Goal: Obtain resource: Download file/media

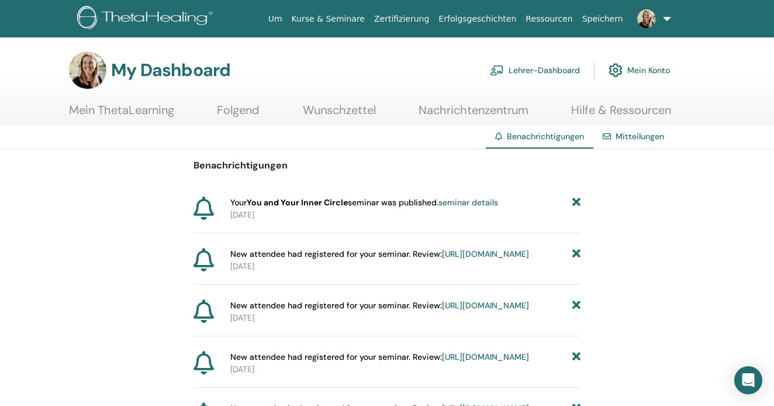
click at [576, 200] on icon at bounding box center [576, 202] width 8 height 12
click at [465, 207] on link "https://member.thetahealing.com/instructor/seminar/369433/attendees" at bounding box center [485, 202] width 87 height 11
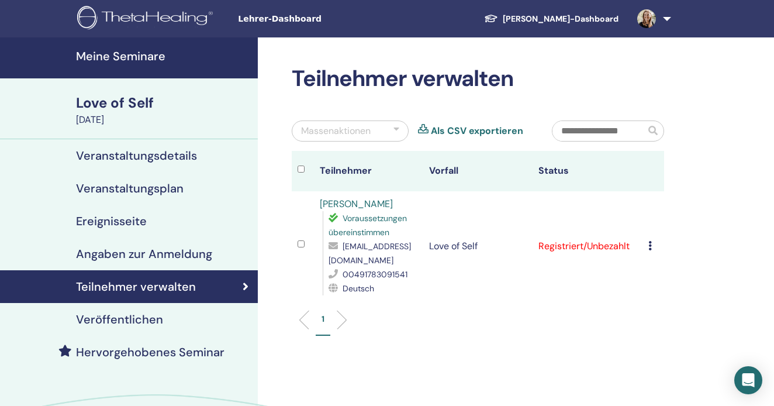
click at [662, 19] on link at bounding box center [652, 18] width 48 height 37
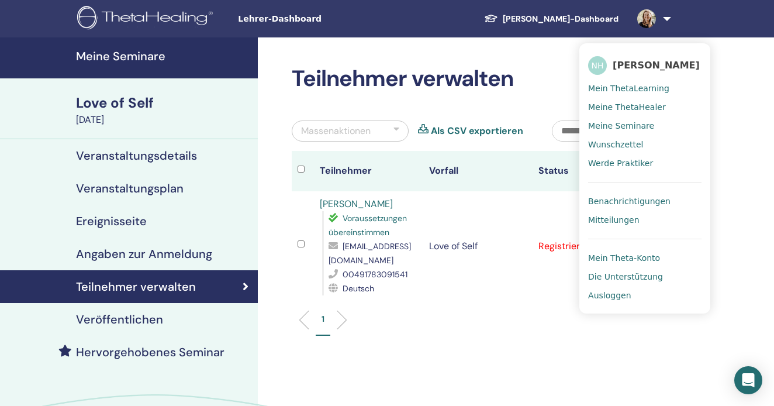
click at [762, 259] on div "Teilnehmer verwalten Massenaktionen Als CSV exportieren Teilnehmer Vorfall Stat…" at bounding box center [516, 273] width 516 height 473
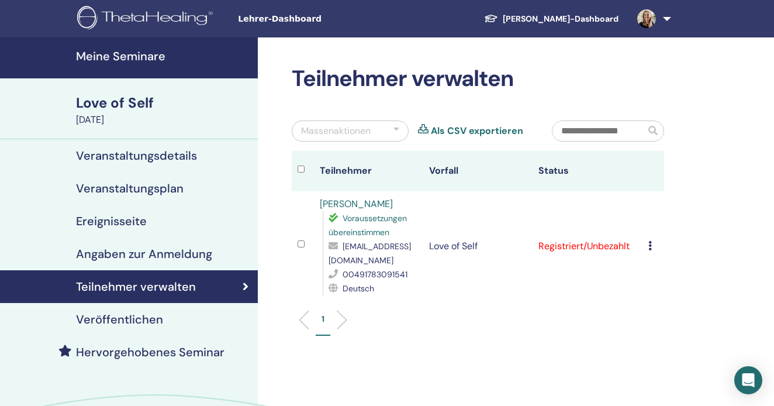
click at [134, 54] on h4 "Meine Seminare" at bounding box center [163, 56] width 175 height 14
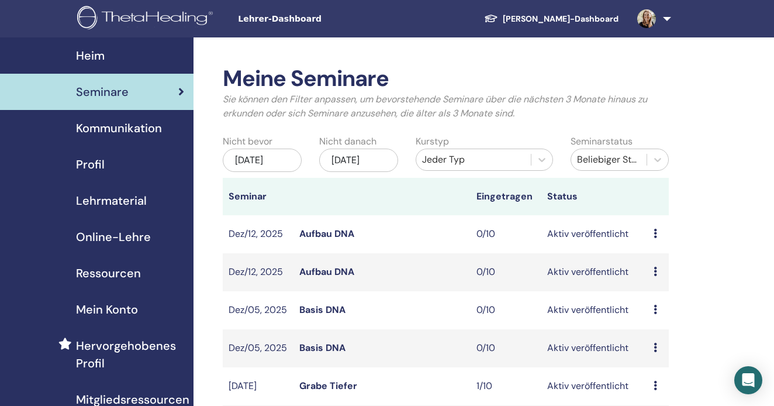
click at [267, 152] on div "Jul/01, 2025" at bounding box center [262, 159] width 79 height 23
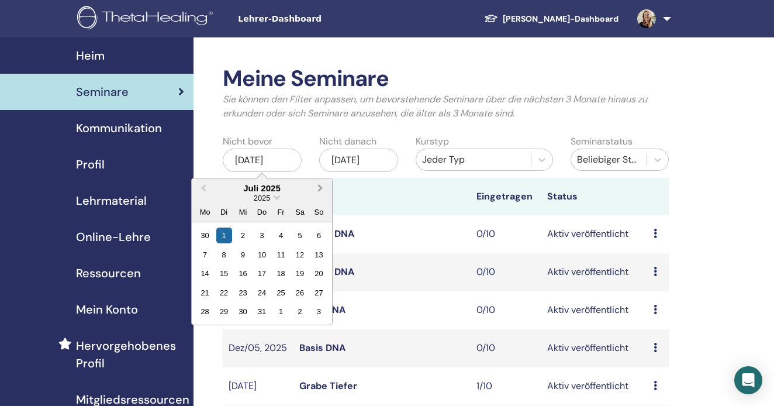
click at [321, 185] on button "Next Month" at bounding box center [321, 188] width 19 height 19
click at [221, 236] on div "30" at bounding box center [224, 235] width 16 height 16
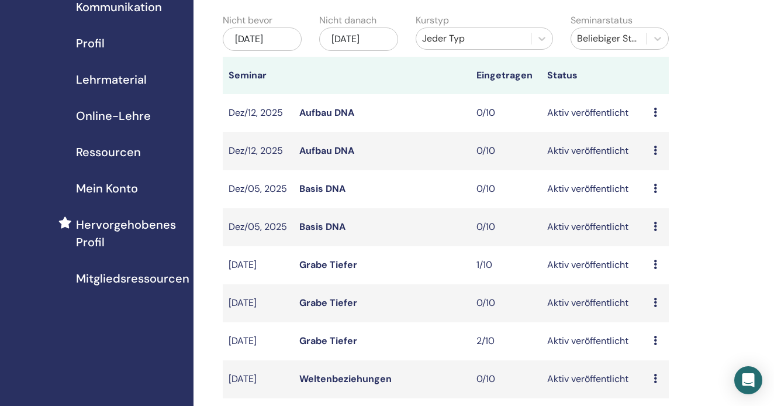
scroll to position [122, 0]
click at [365, 32] on div "Jan/01, 2026" at bounding box center [358, 38] width 79 height 23
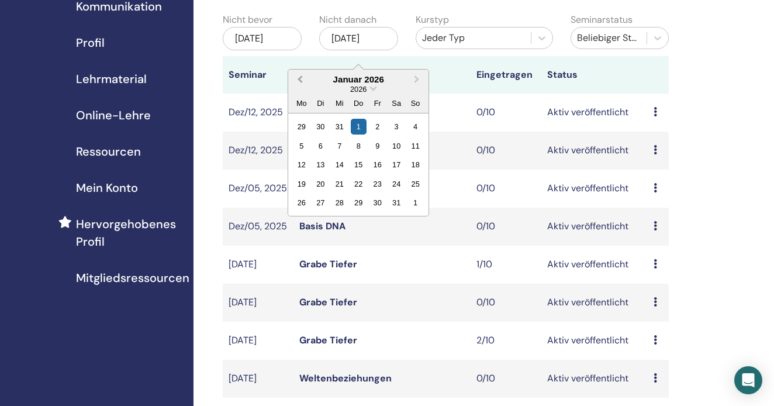
click at [300, 78] on span "Previous Month" at bounding box center [300, 79] width 0 height 12
click at [362, 125] on div "30" at bounding box center [359, 127] width 16 height 16
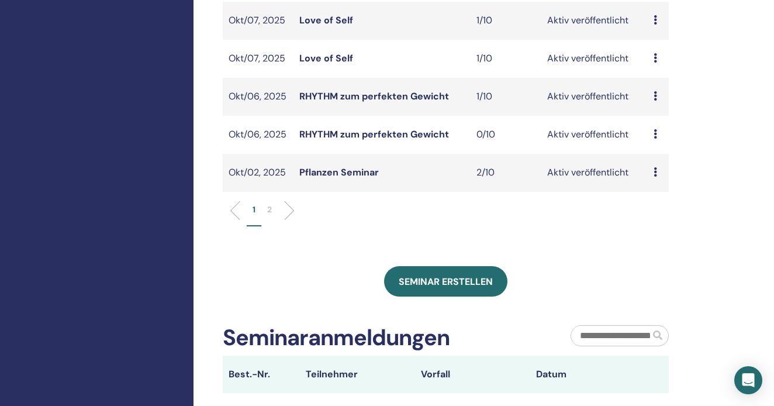
scroll to position [420, 0]
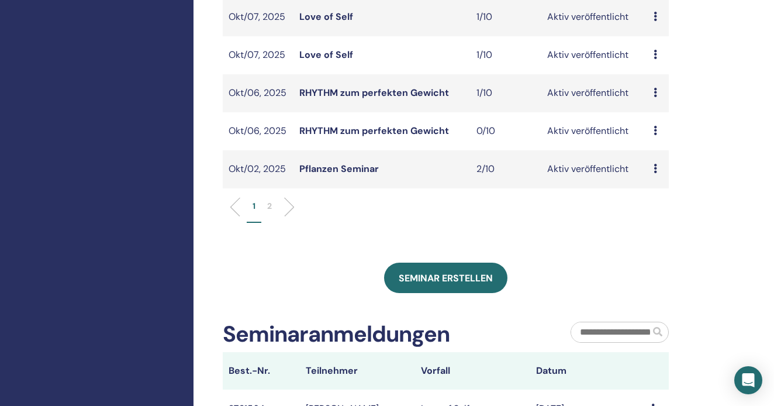
click at [273, 200] on li "2" at bounding box center [269, 211] width 16 height 23
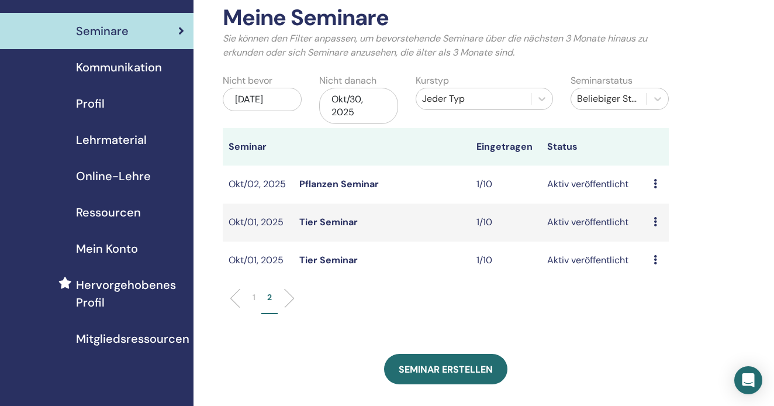
scroll to position [60, 0]
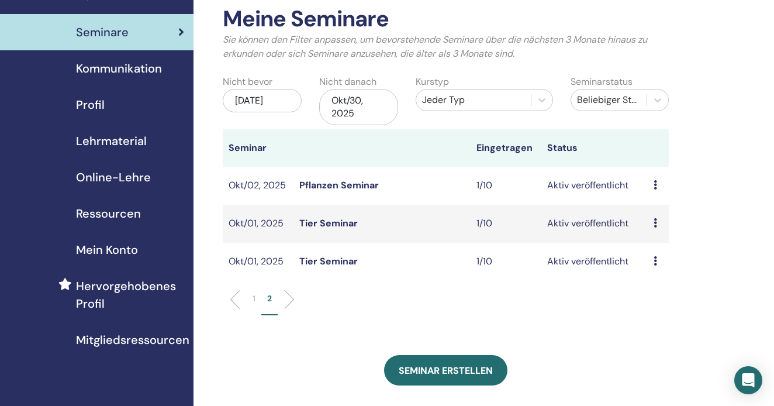
click at [344, 219] on link "Tier Seminar" at bounding box center [328, 223] width 58 height 12
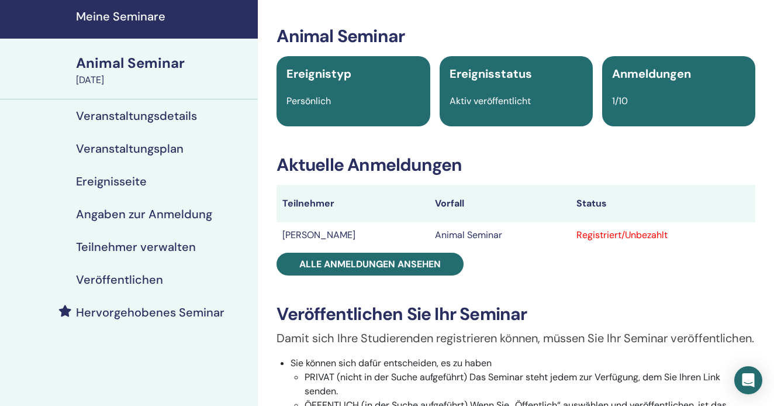
scroll to position [41, 0]
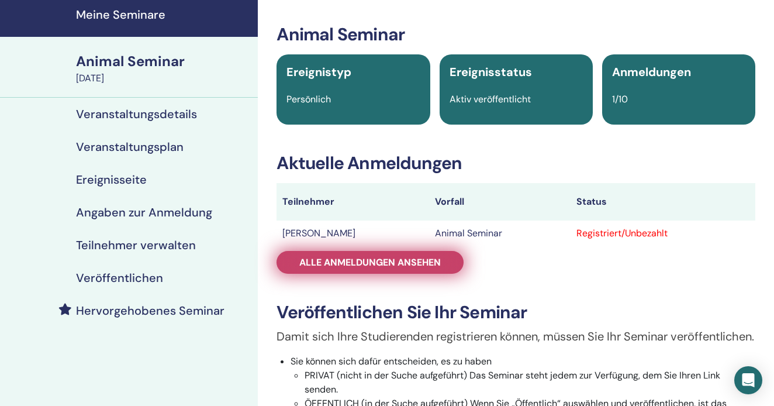
click at [320, 265] on span "Alle Anmeldungen ansehen" at bounding box center [369, 262] width 141 height 12
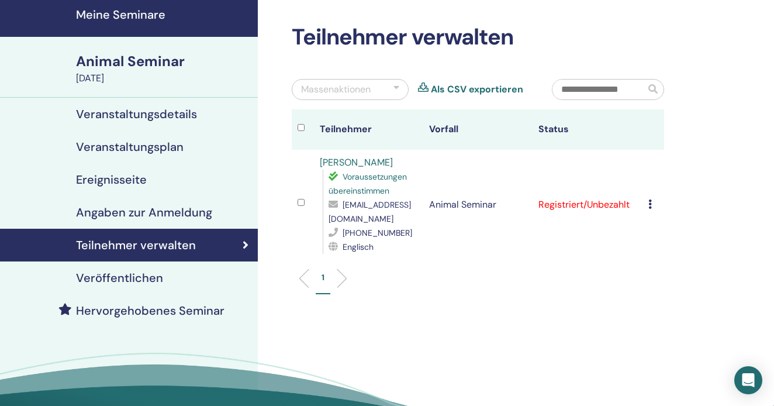
click at [648, 203] on icon at bounding box center [650, 203] width 4 height 9
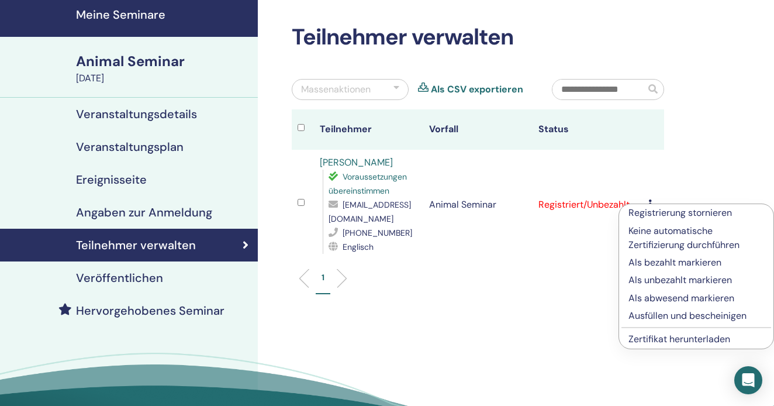
click at [699, 212] on p "Registrierung stornieren" at bounding box center [696, 213] width 136 height 14
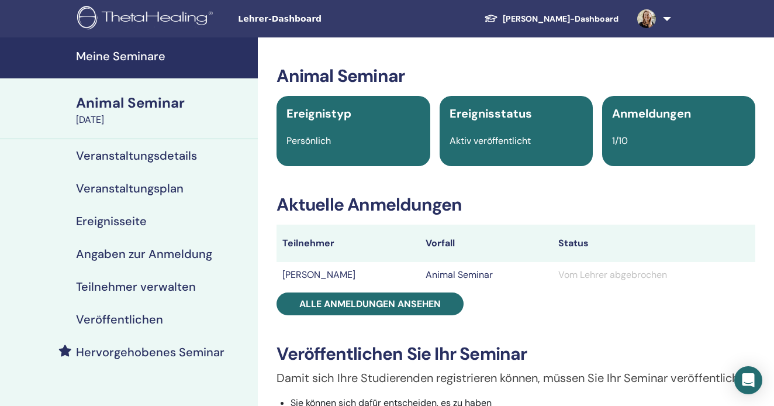
scroll to position [41, 0]
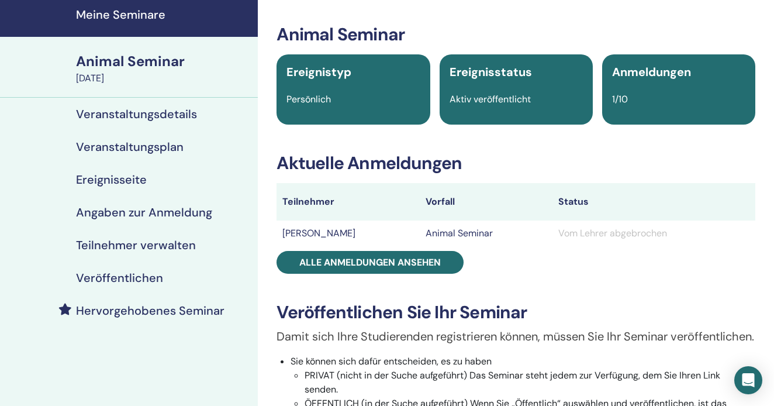
click at [122, 19] on h4 "Meine Seminare" at bounding box center [163, 15] width 175 height 14
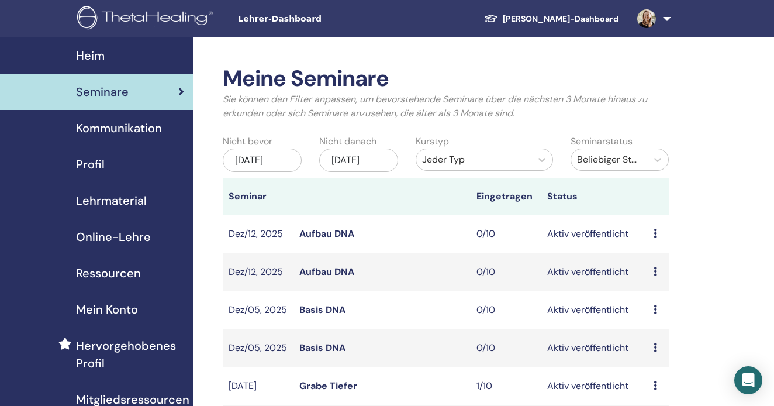
click at [275, 161] on div "Jul/01, 2025" at bounding box center [262, 159] width 79 height 23
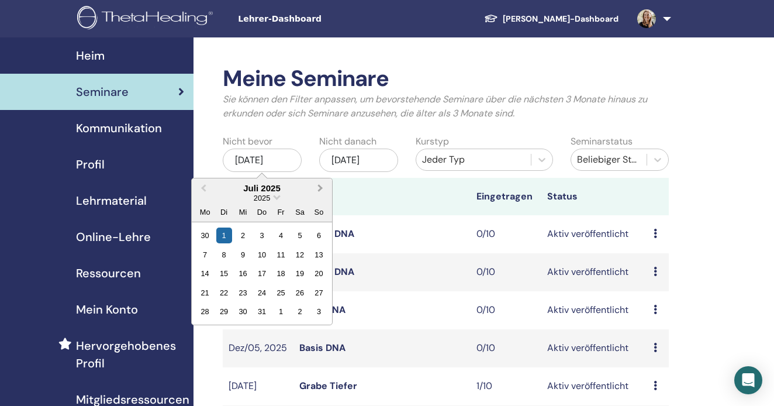
click at [321, 186] on button "Next Month" at bounding box center [321, 188] width 19 height 19
click at [222, 305] on div "30" at bounding box center [224, 311] width 16 height 16
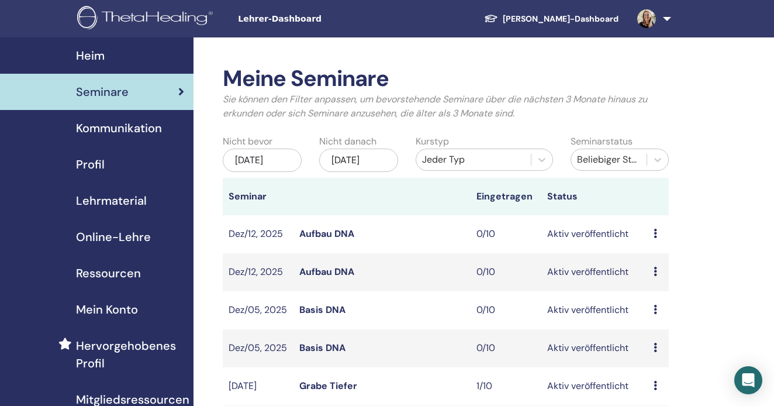
click at [357, 172] on div "Jan/01, 2026" at bounding box center [358, 159] width 79 height 23
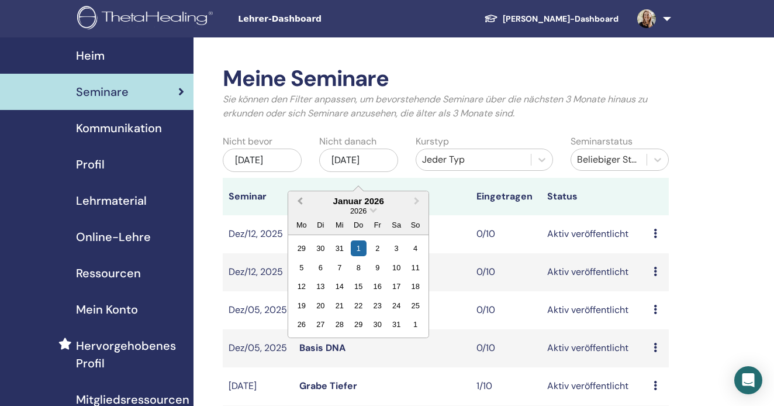
click at [300, 201] on span "Previous Month" at bounding box center [300, 201] width 0 height 12
click at [372, 249] on div "31" at bounding box center [377, 248] width 16 height 16
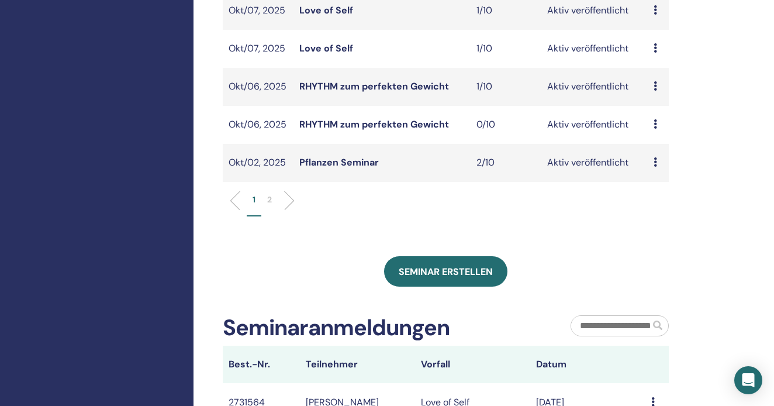
scroll to position [426, 0]
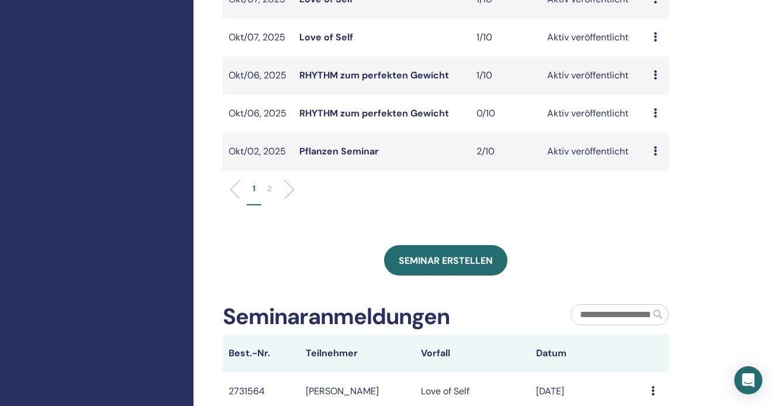
click at [271, 195] on p "2" at bounding box center [269, 188] width 5 height 12
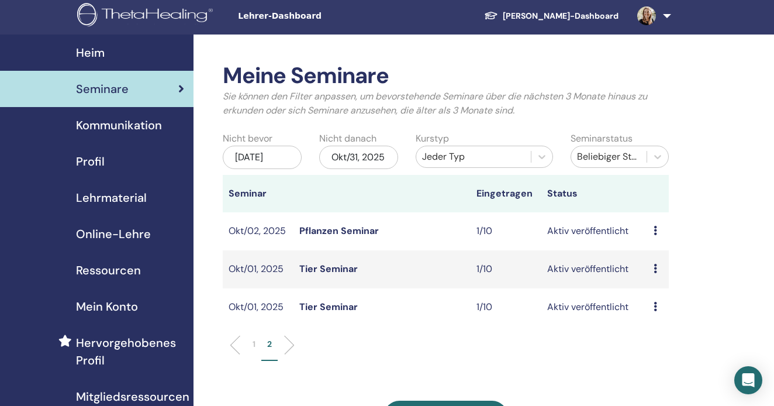
scroll to position [1, 0]
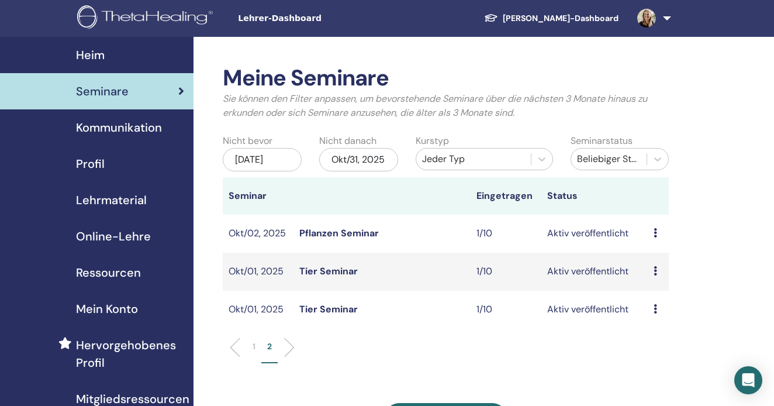
click at [329, 311] on link "Tier Seminar" at bounding box center [328, 309] width 58 height 12
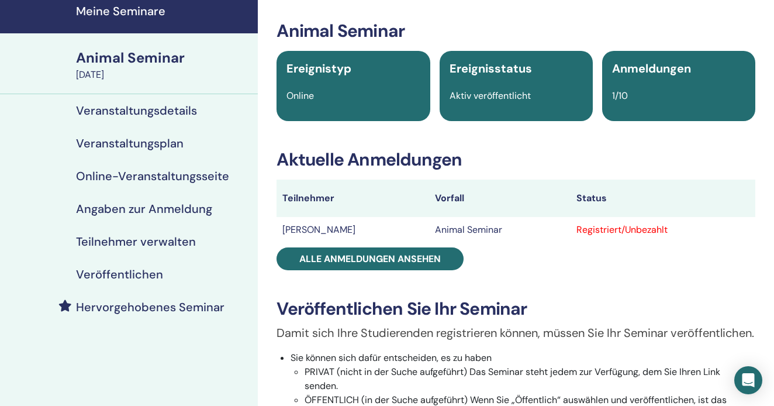
scroll to position [68, 0]
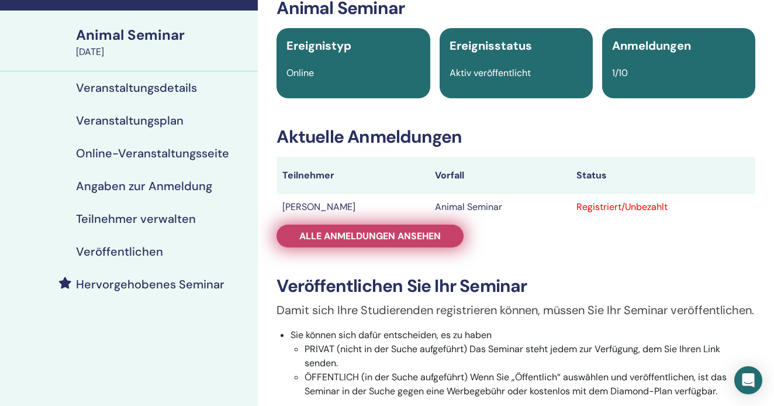
click at [383, 240] on span "Alle Anmeldungen ansehen" at bounding box center [369, 236] width 141 height 12
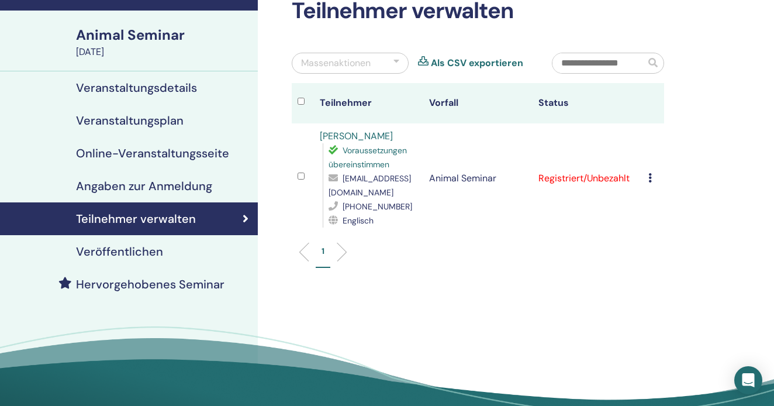
click at [649, 174] on icon at bounding box center [650, 177] width 4 height 9
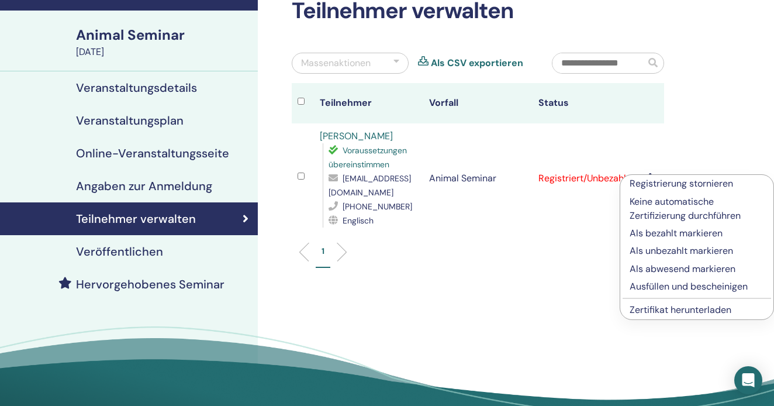
click at [673, 288] on p "Ausfüllen und bescheinigen" at bounding box center [696, 286] width 134 height 14
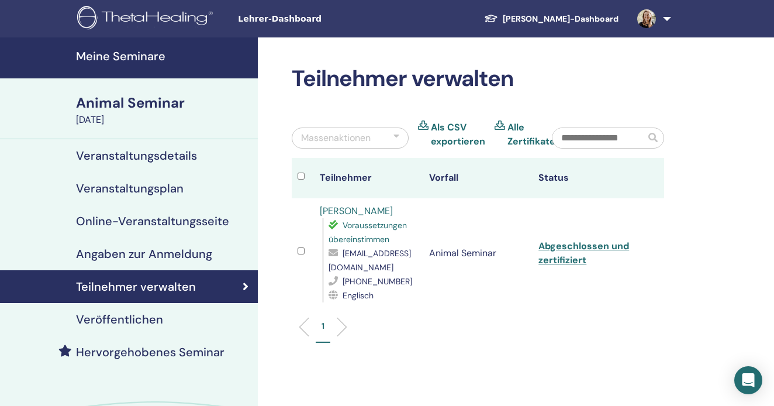
click at [271, 19] on span "Lehrer-Dashboard" at bounding box center [325, 19] width 175 height 12
click at [299, 22] on span "Lehrer-Dashboard" at bounding box center [325, 19] width 175 height 12
click at [562, 16] on link "Schüler-Dashboard" at bounding box center [551, 19] width 153 height 22
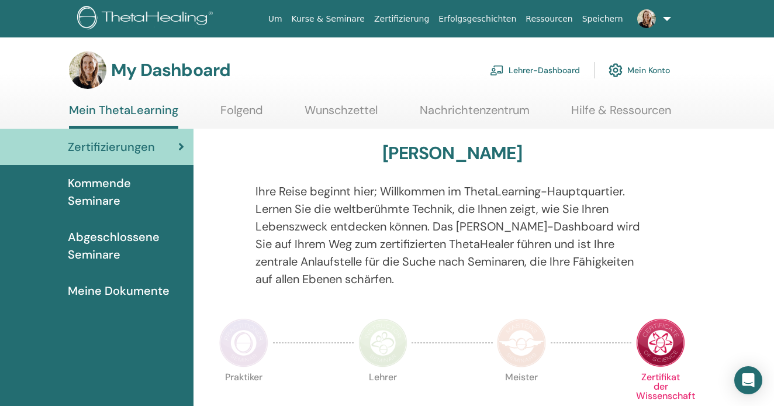
click at [518, 70] on link "Lehrer-Dashboard" at bounding box center [535, 70] width 90 height 26
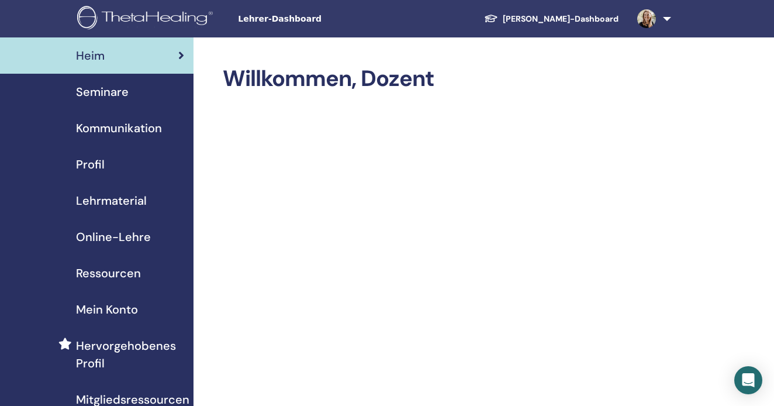
click at [115, 195] on span "Lehrmaterial" at bounding box center [111, 201] width 71 height 18
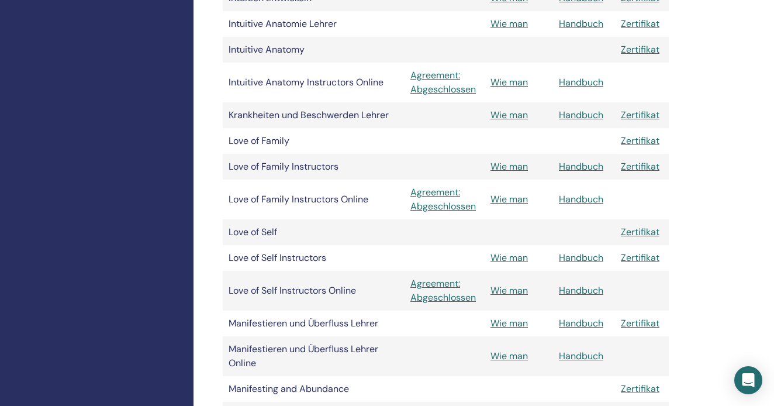
scroll to position [1148, 0]
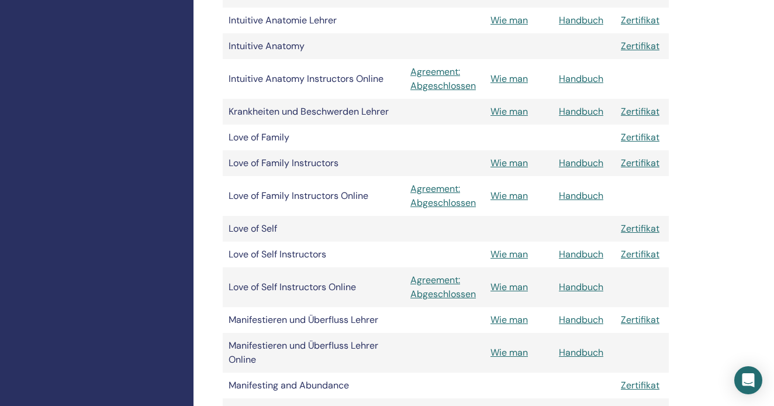
click at [579, 248] on link "Handbuch" at bounding box center [581, 254] width 44 height 12
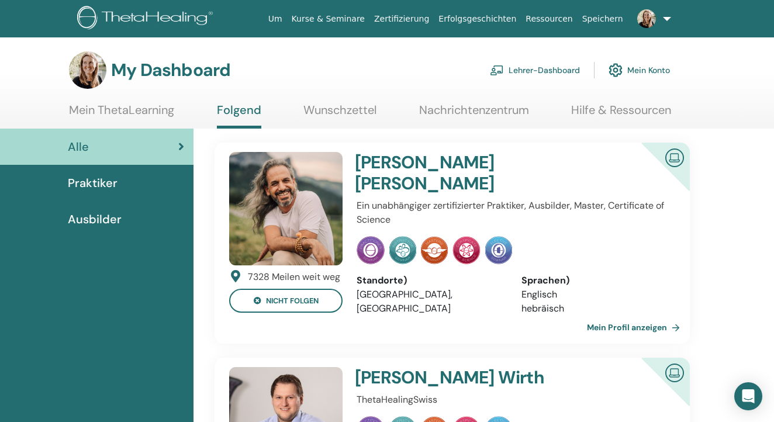
click at [563, 68] on link "Lehrer-Dashboard" at bounding box center [535, 70] width 90 height 26
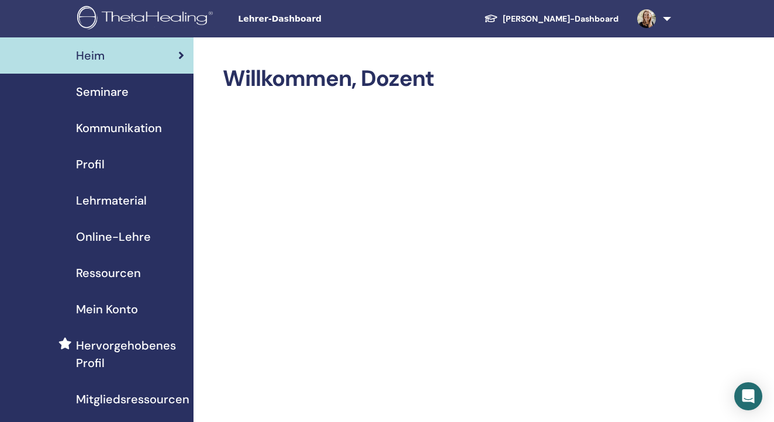
click at [126, 90] on span "Seminare" at bounding box center [102, 92] width 53 height 18
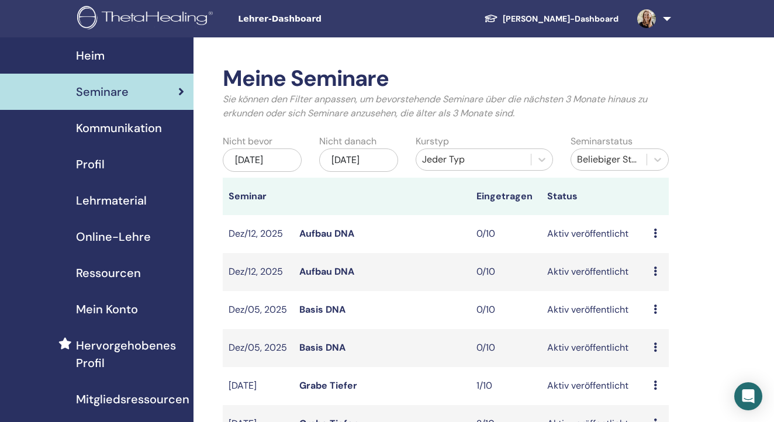
click at [115, 196] on span "Lehrmaterial" at bounding box center [111, 201] width 71 height 18
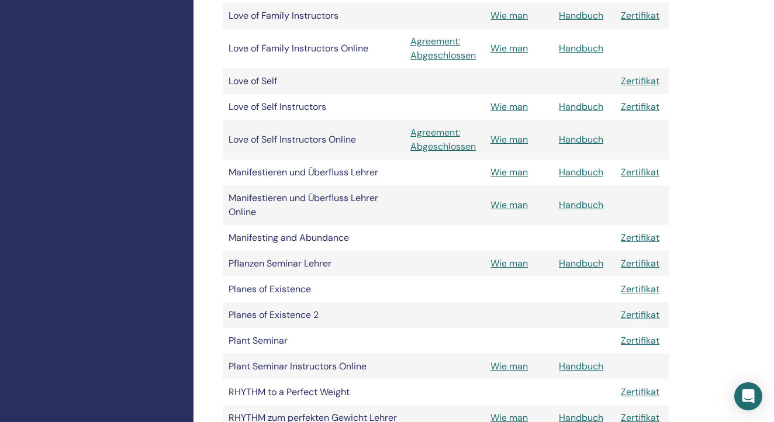
scroll to position [1296, 0]
click at [579, 264] on link "Handbuch" at bounding box center [581, 263] width 44 height 12
